Goal: Find contact information: Find contact information

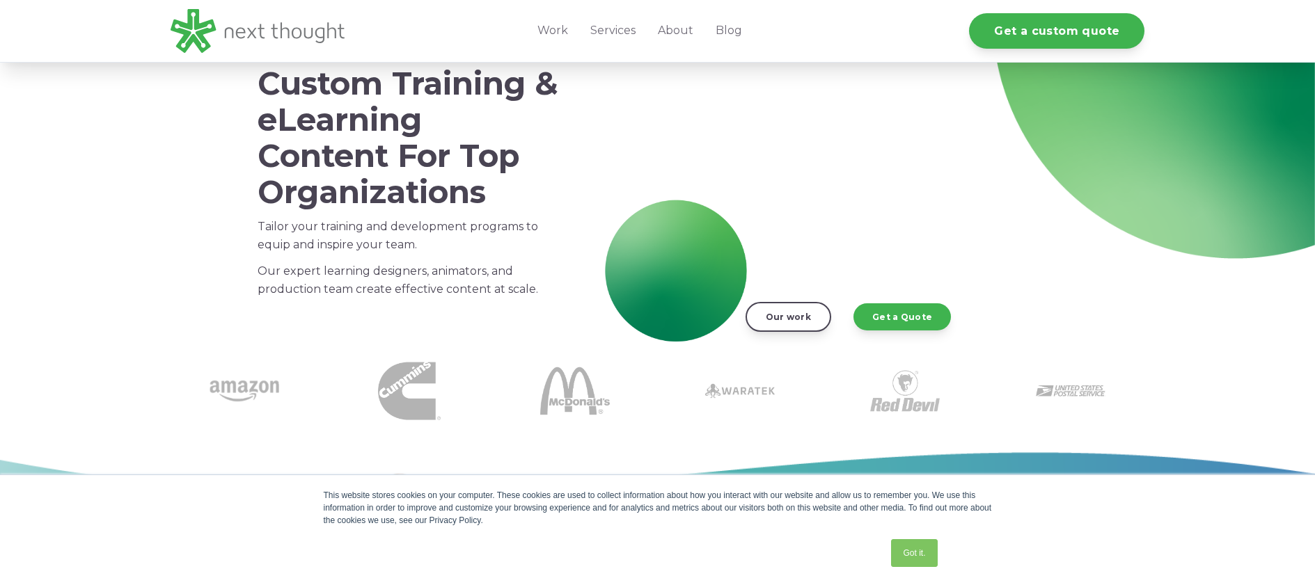
scroll to position [214, 0]
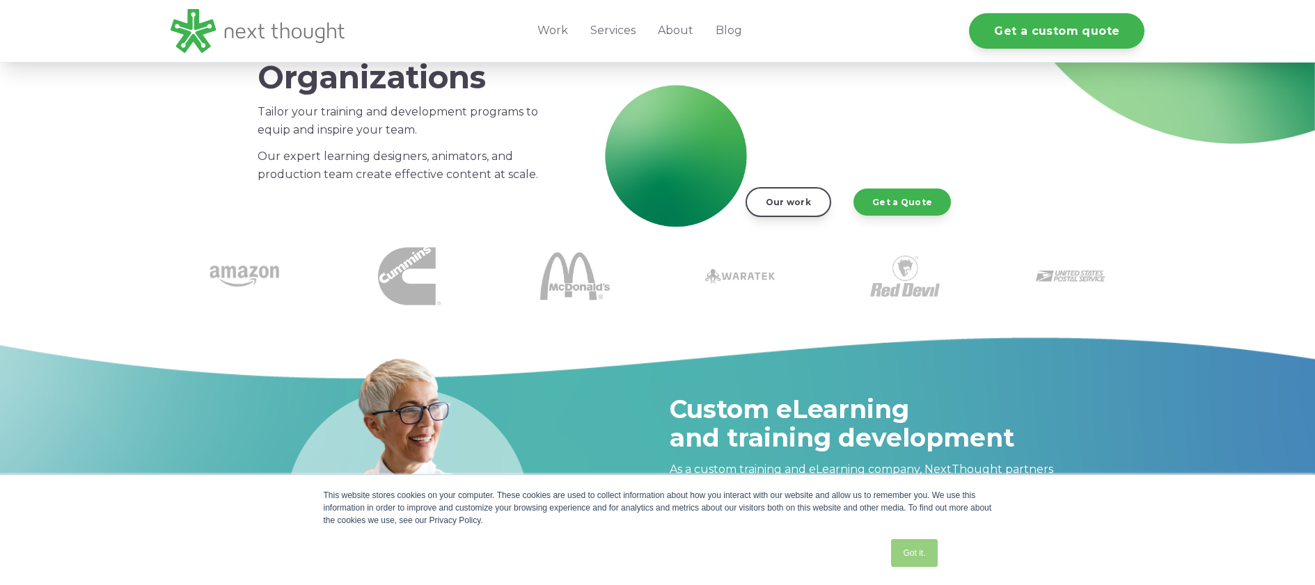
click at [915, 555] on link "Got it." at bounding box center [914, 553] width 46 height 28
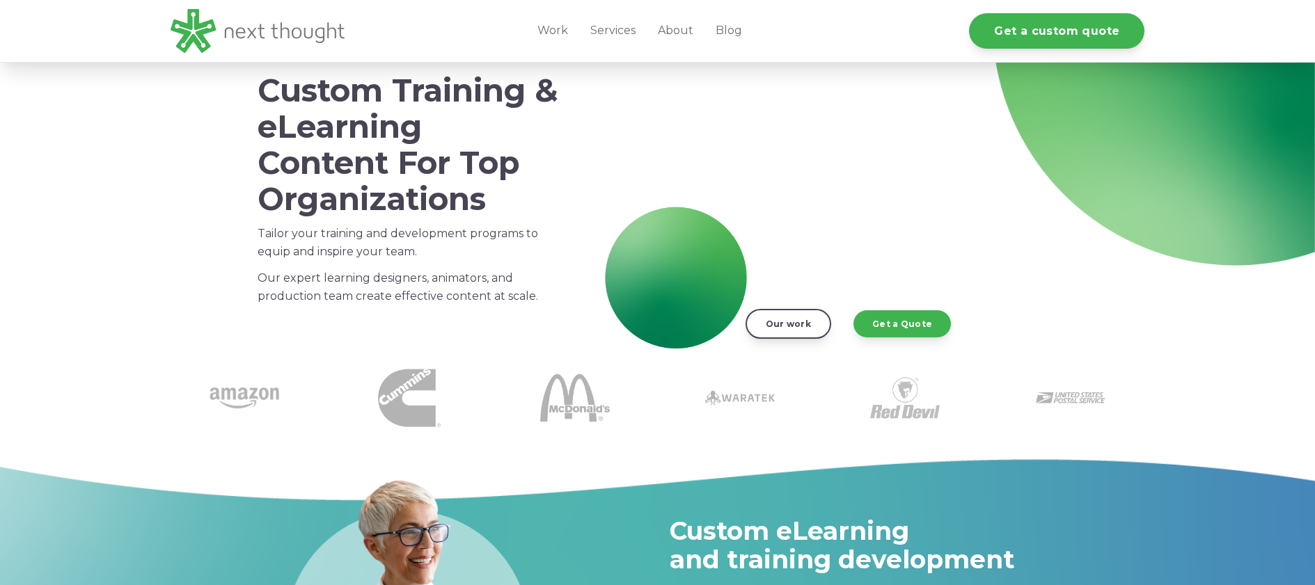
scroll to position [0, 0]
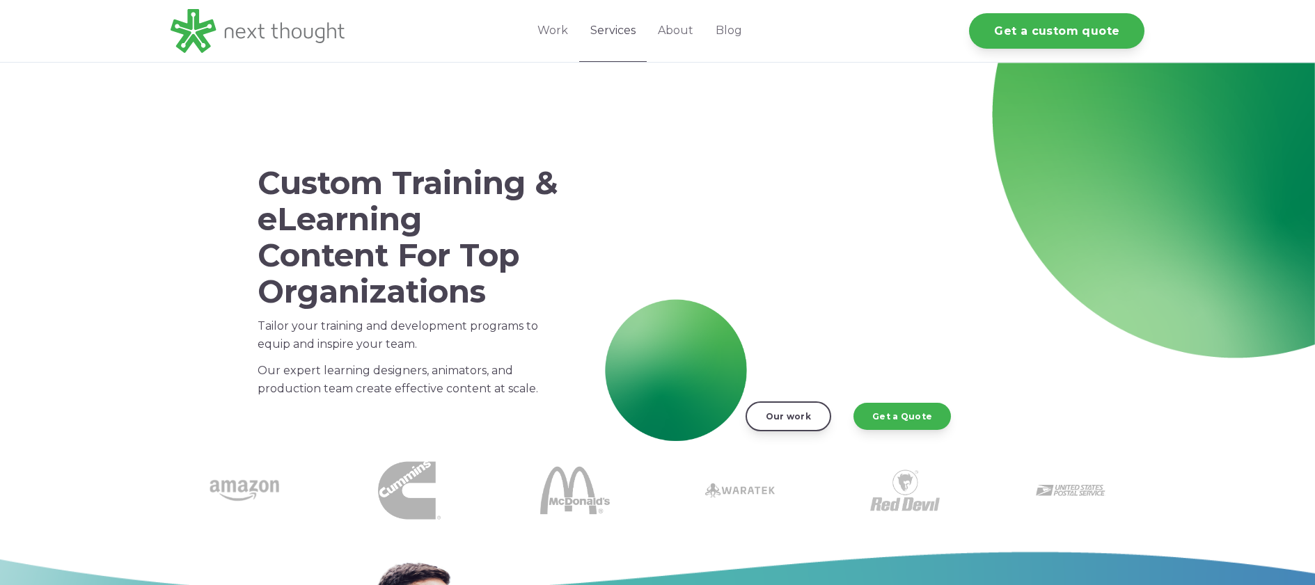
click at [608, 32] on link "Services" at bounding box center [613, 31] width 68 height 62
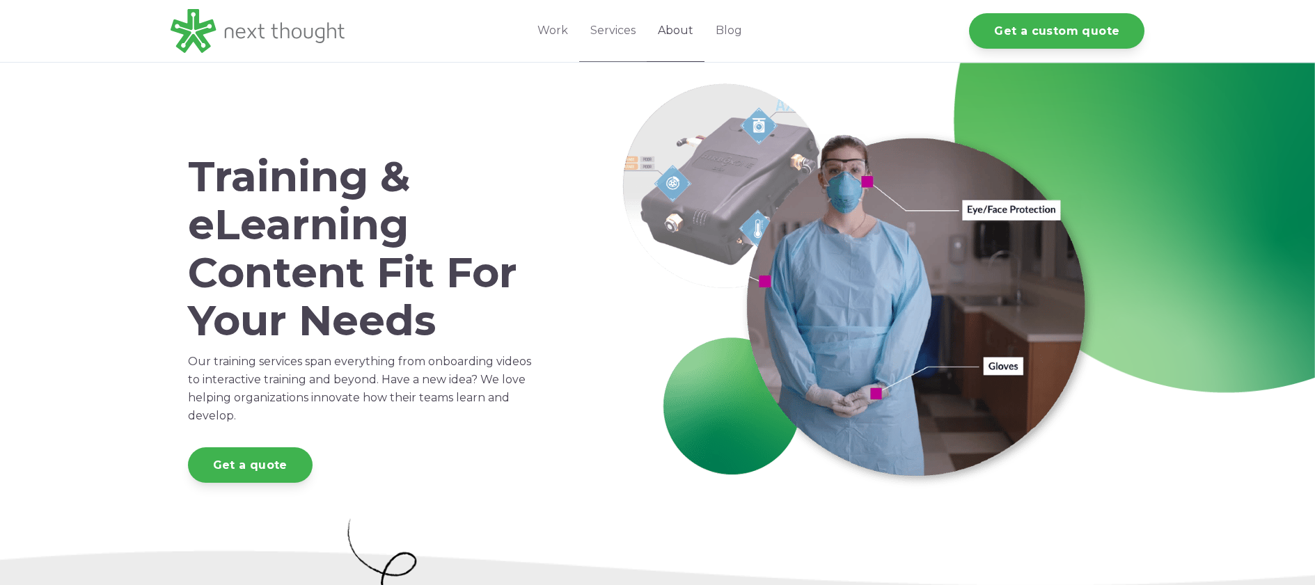
click at [673, 29] on link "About" at bounding box center [675, 31] width 58 height 62
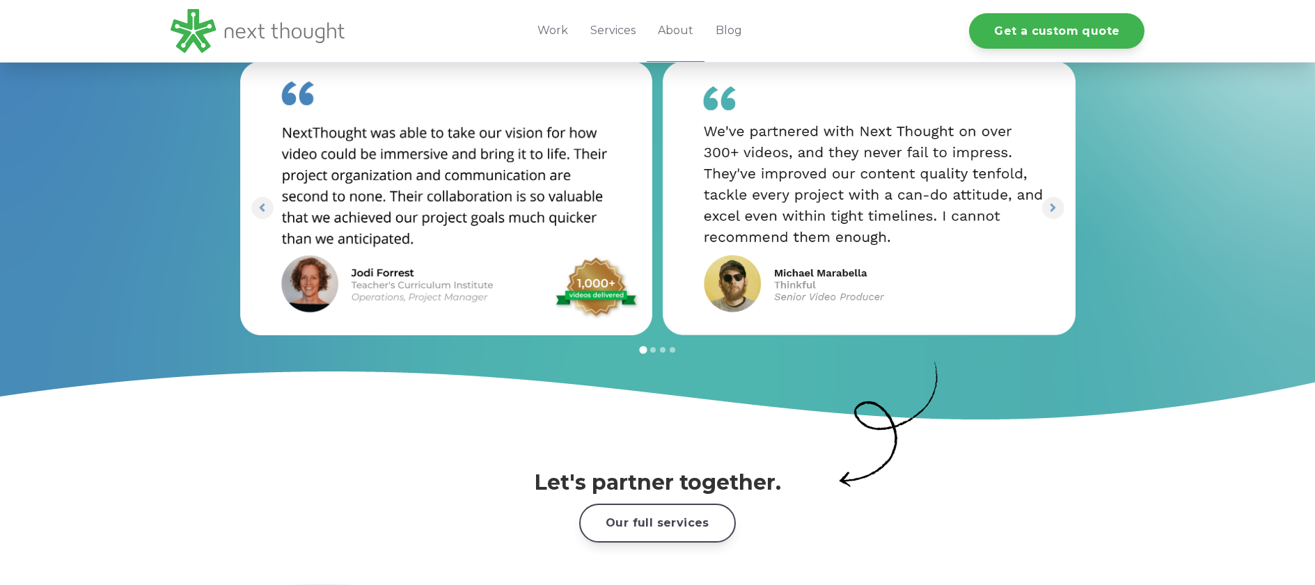
scroll to position [2284, 0]
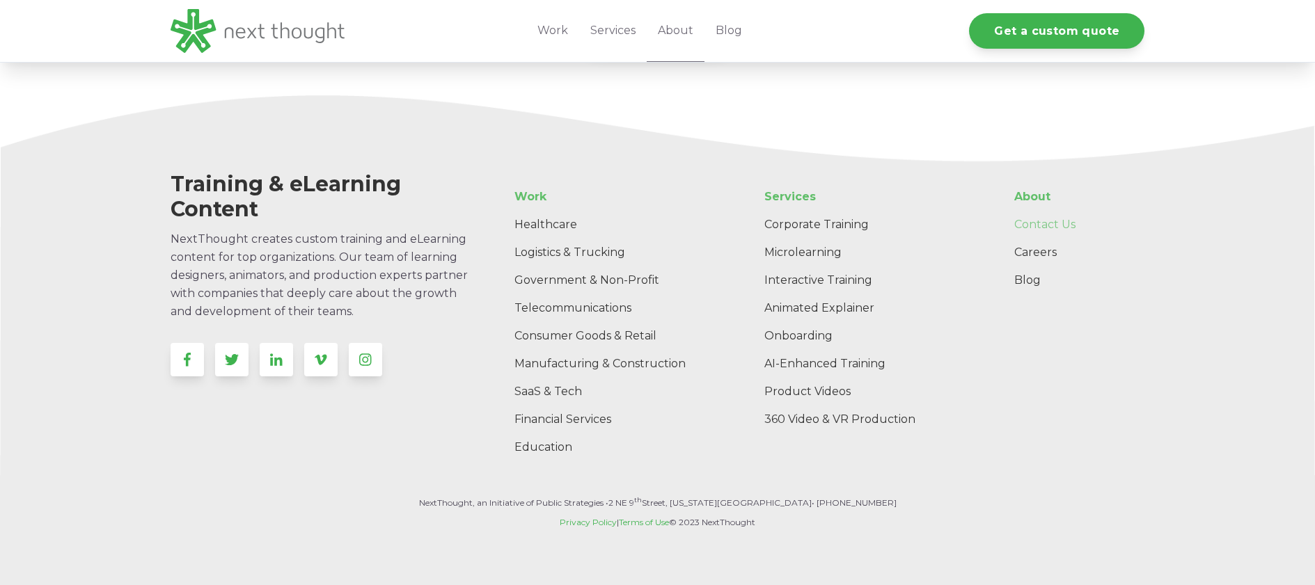
click at [1028, 211] on link "Contact Us" at bounding box center [1073, 225] width 141 height 28
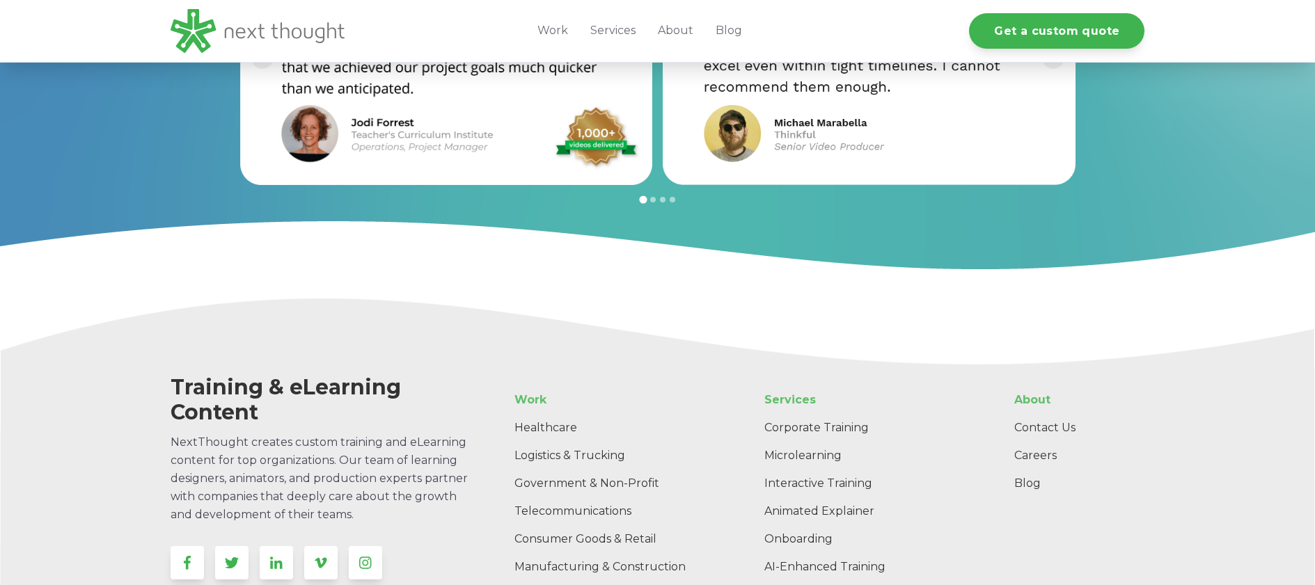
scroll to position [1578, 0]
